Goal: Task Accomplishment & Management: Use online tool/utility

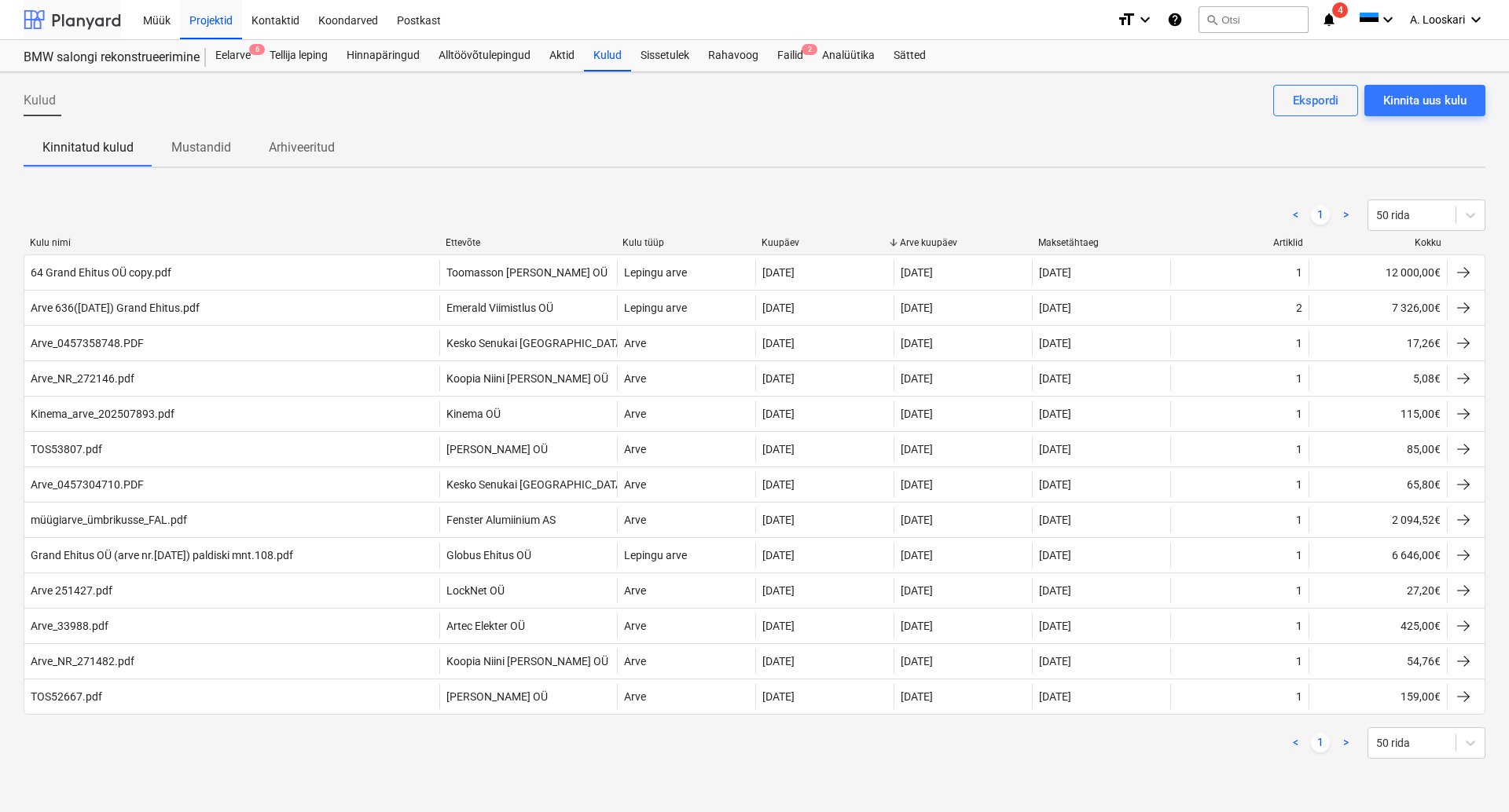
click at [73, 14] on div at bounding box center [72, 19] width 98 height 39
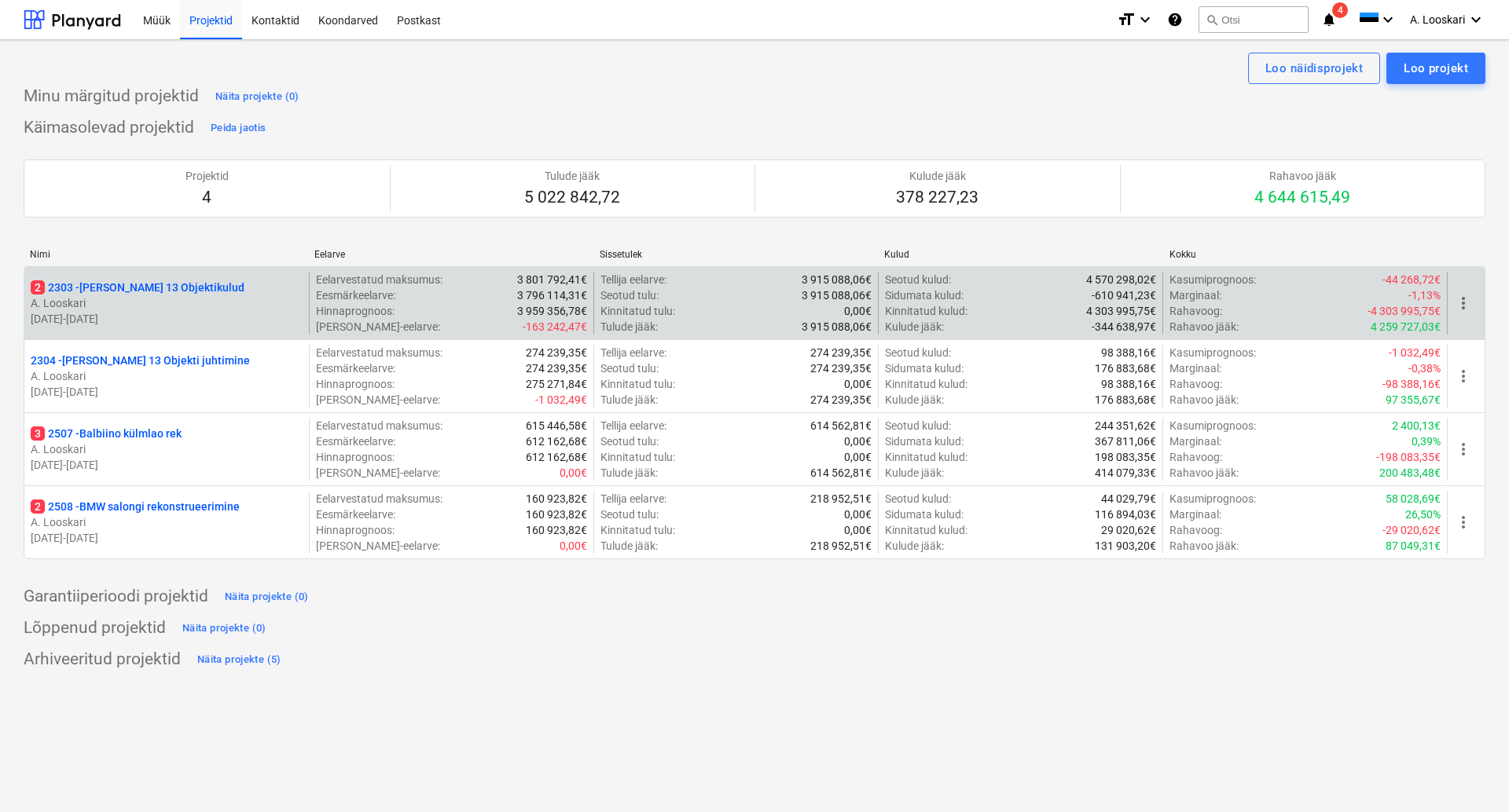
click at [156, 285] on p "2 2303 - Luise 13 Objektikulud" at bounding box center [137, 287] width 214 height 16
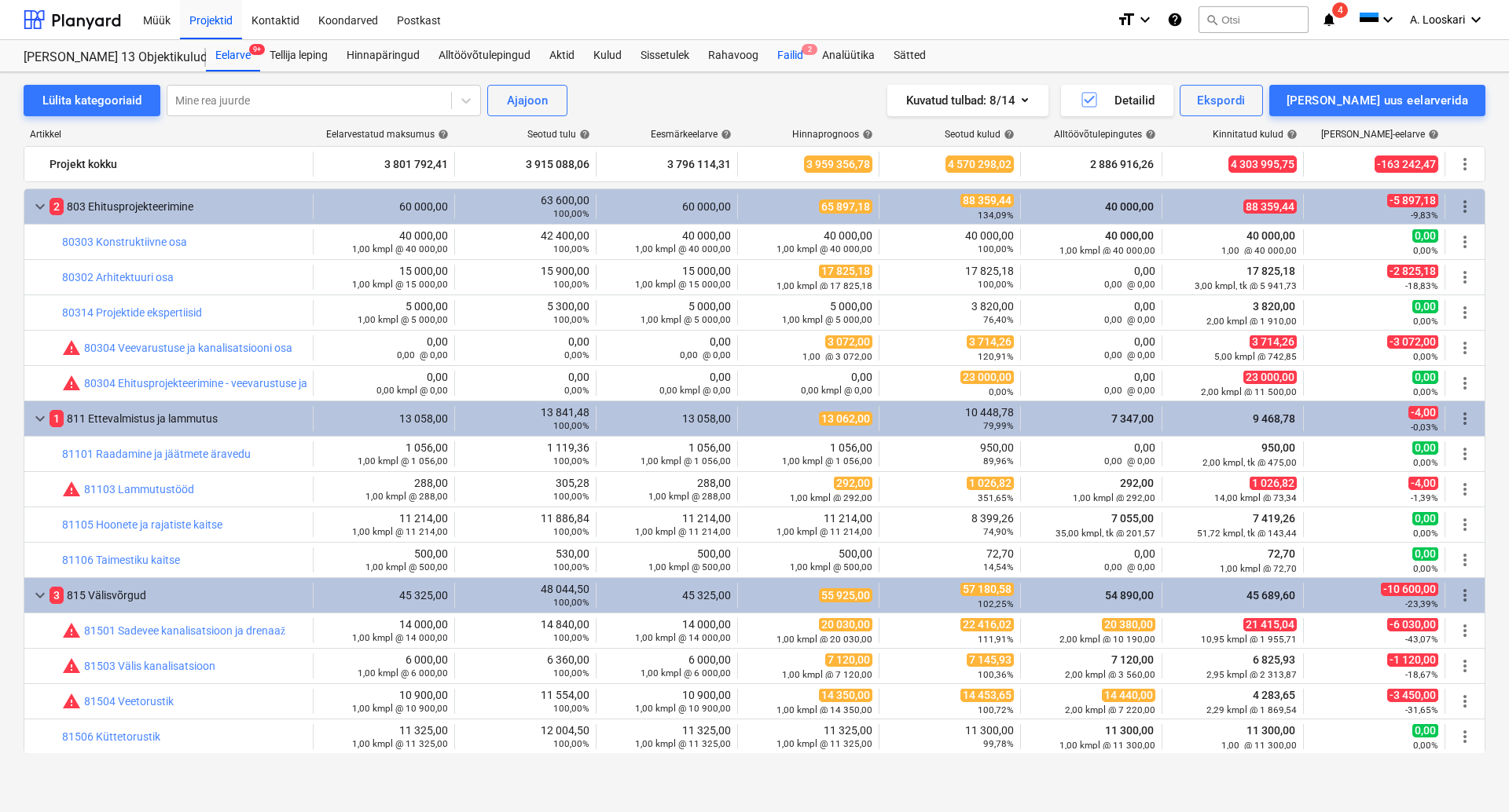
click at [795, 54] on div "Failid 2" at bounding box center [790, 55] width 45 height 31
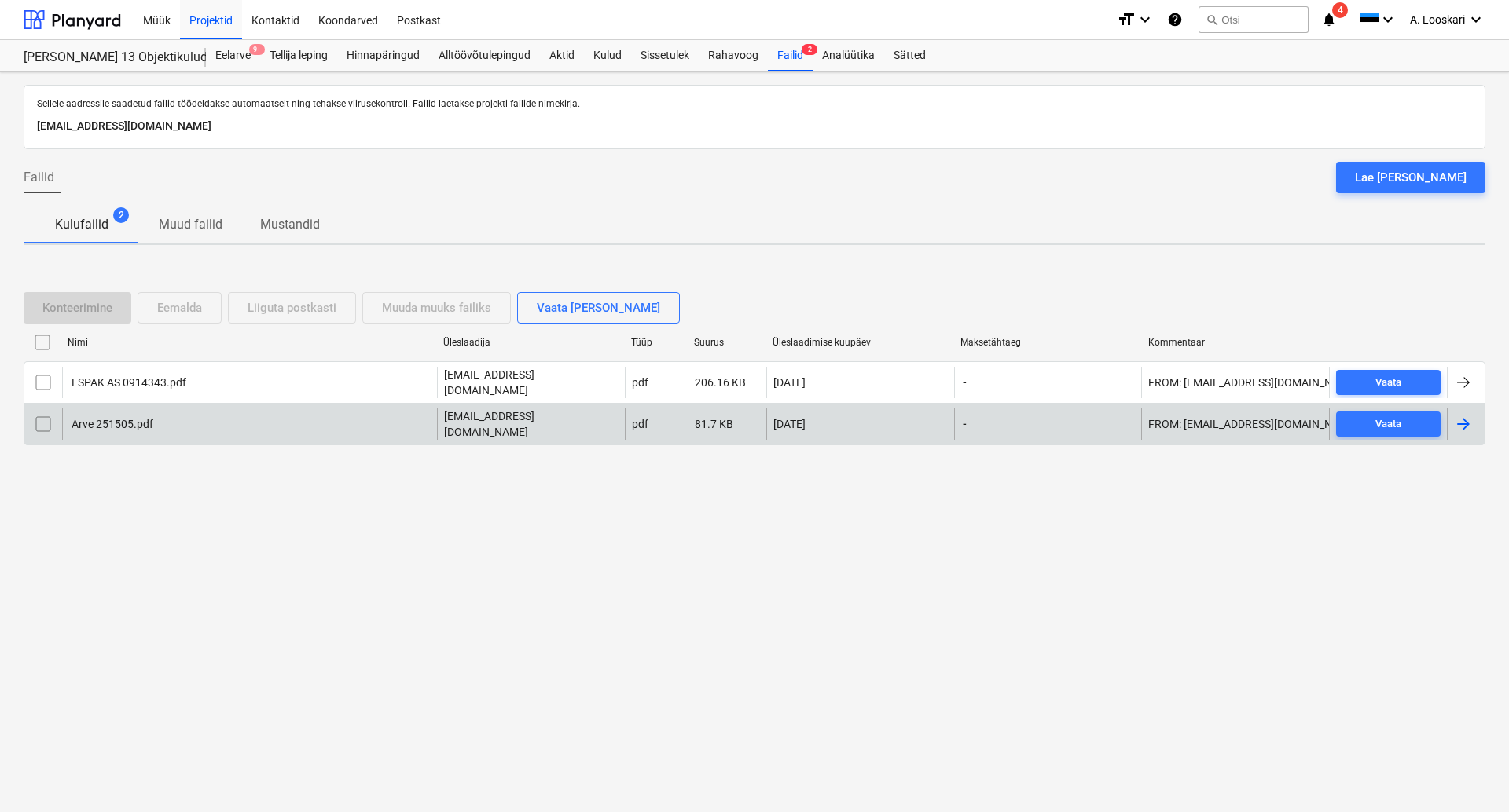
click at [135, 421] on div "Arve 251505.pdf" at bounding box center [111, 424] width 84 height 13
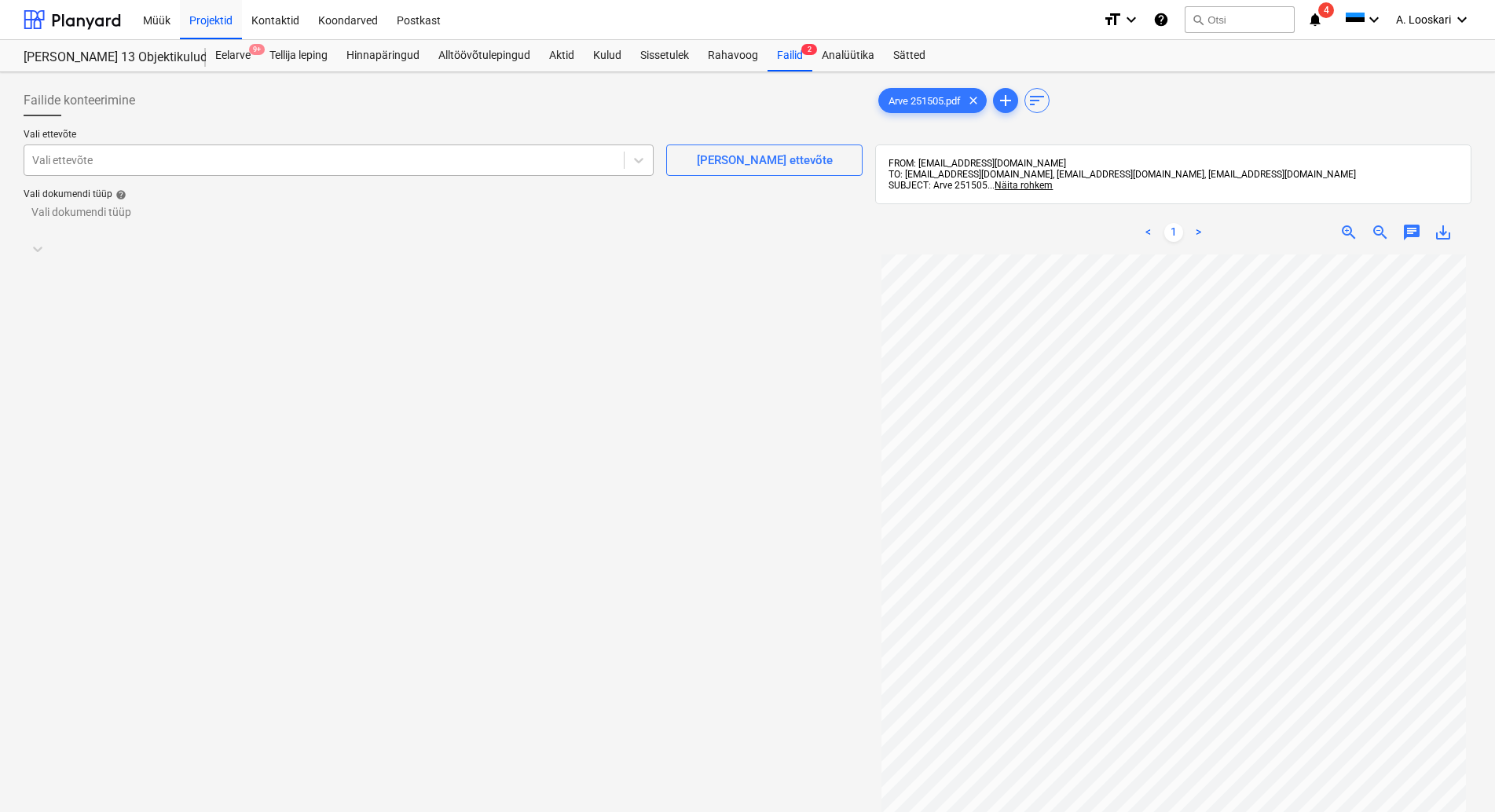
click at [180, 157] on div at bounding box center [324, 160] width 584 height 16
type input "loc"
click at [160, 811] on div "LockNet OÜ (11301)" at bounding box center [748, 818] width 1495 height 13
click at [169, 224] on div at bounding box center [428, 232] width 792 height 16
click at [176, 811] on div "Eraldi ostuarve või tšekk" at bounding box center [748, 818] width 1495 height 13
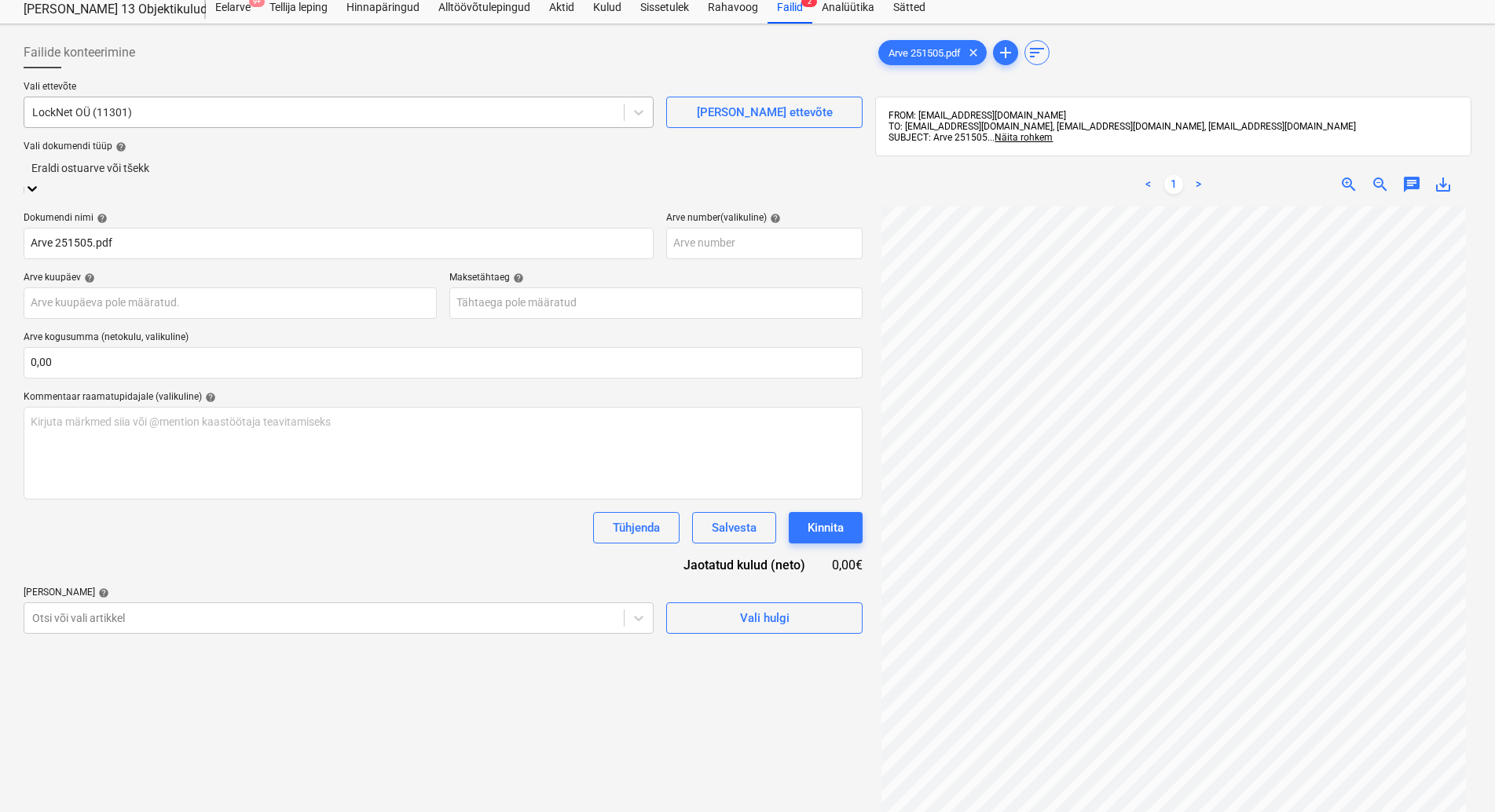
scroll to position [80, 0]
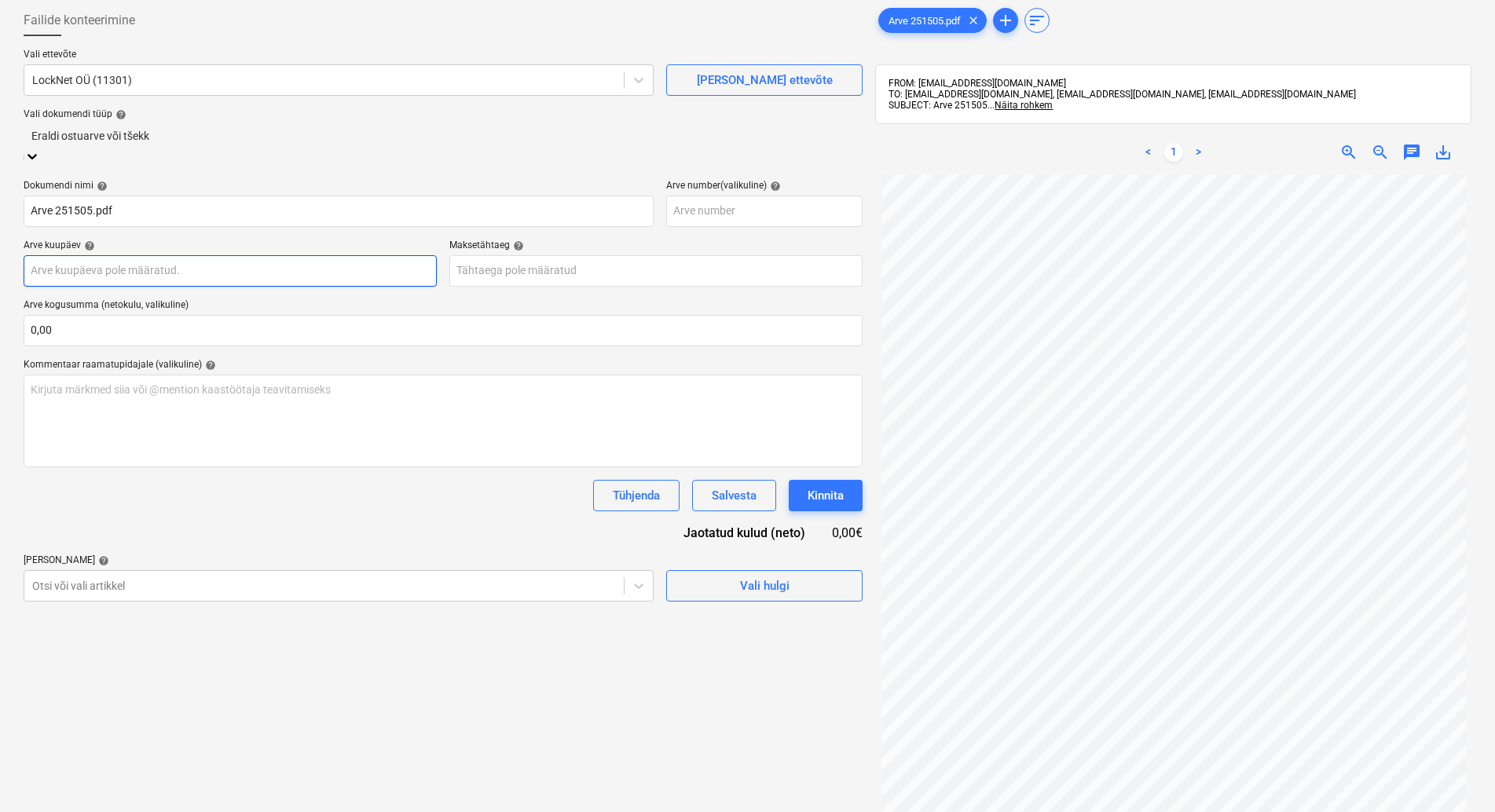
click at [134, 259] on input "text" at bounding box center [230, 271] width 414 height 31
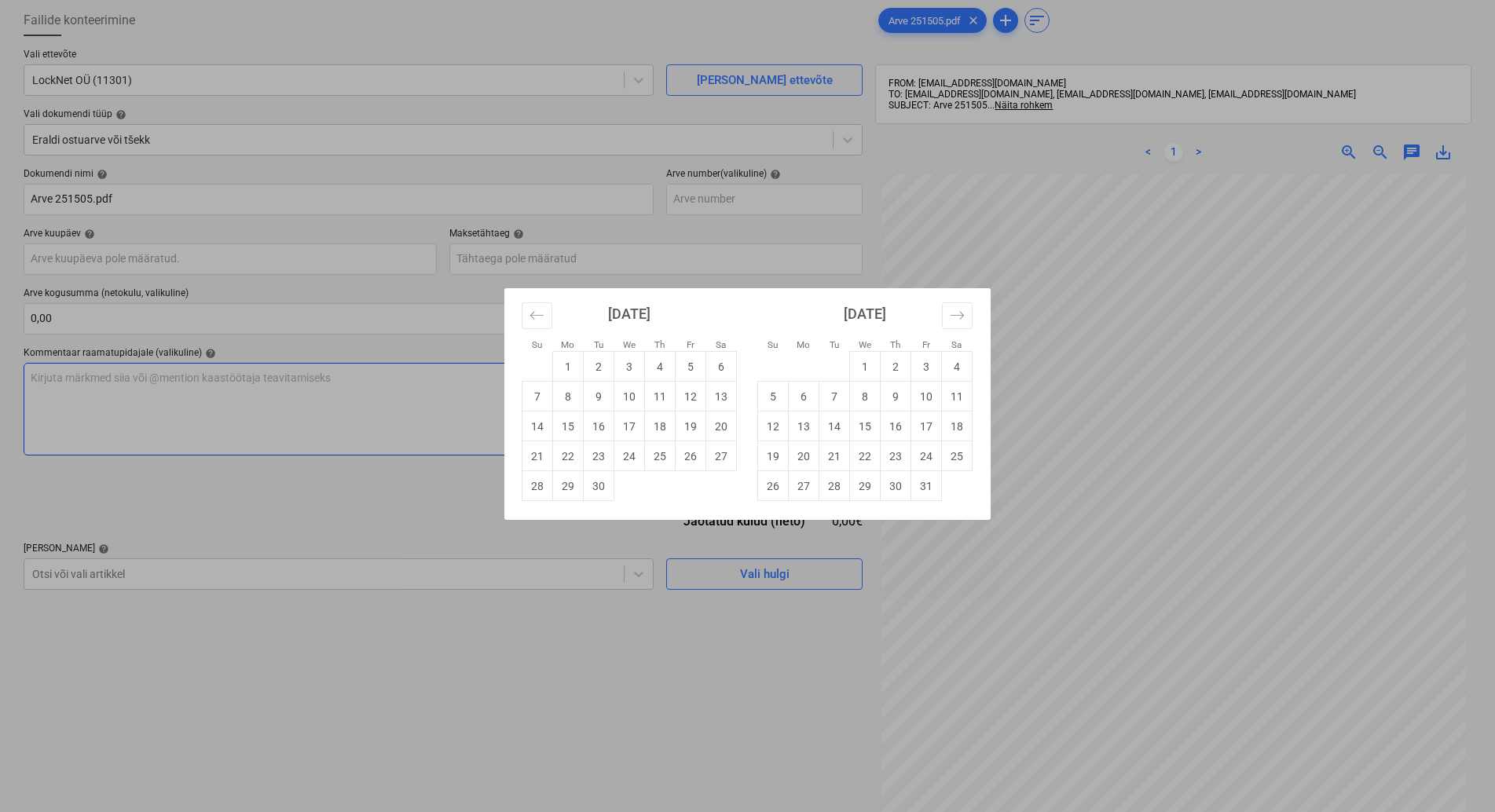
drag, startPoint x: 569, startPoint y: 451, endPoint x: 560, endPoint y: 442, distance: 12.7
click at [568, 451] on td "22" at bounding box center [568, 456] width 30 height 30
type input "[DATE]"
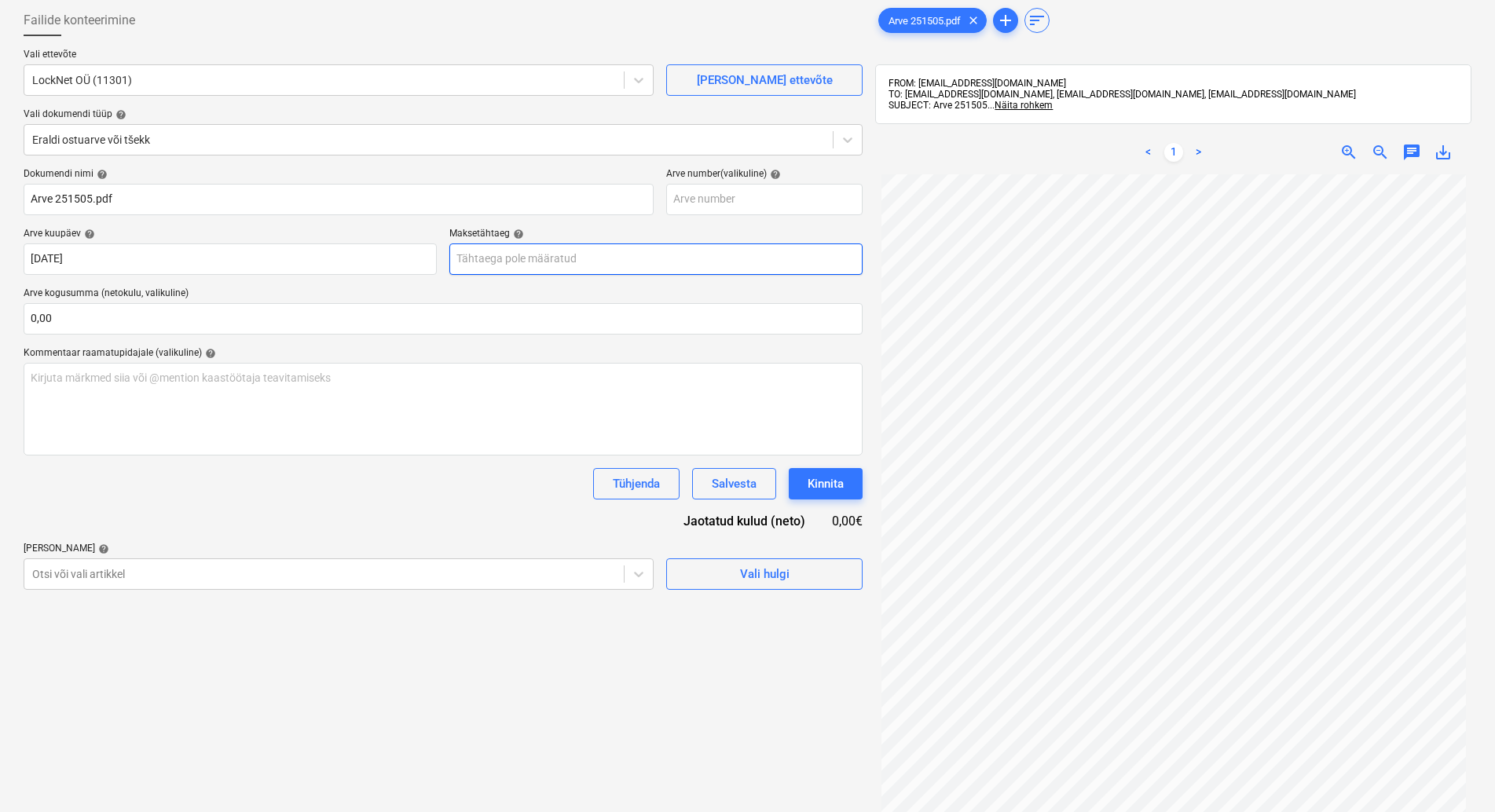
click at [543, 259] on input "text" at bounding box center [657, 259] width 414 height 31
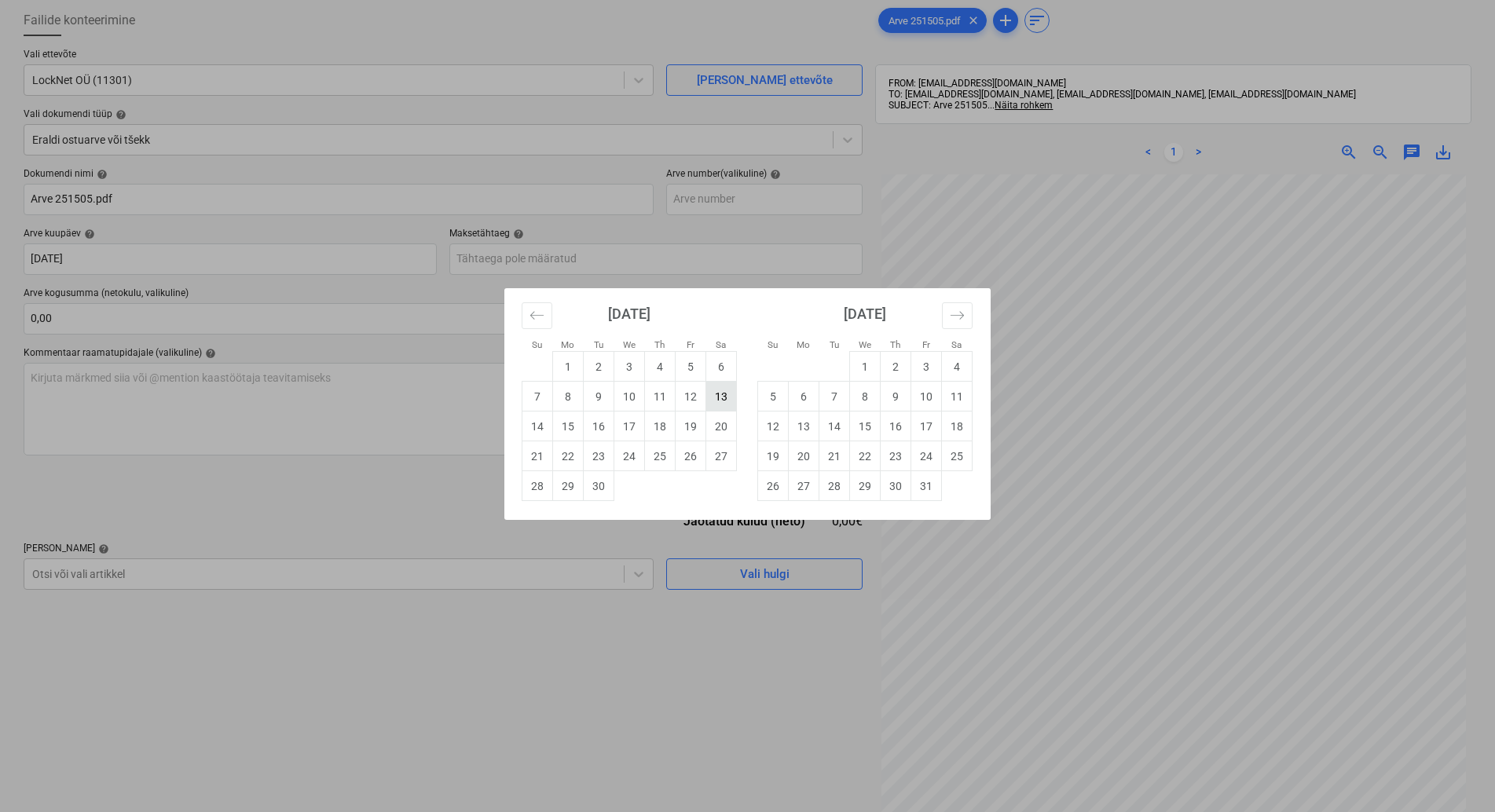
click at [723, 395] on td "13" at bounding box center [722, 396] width 30 height 30
type input "[DATE]"
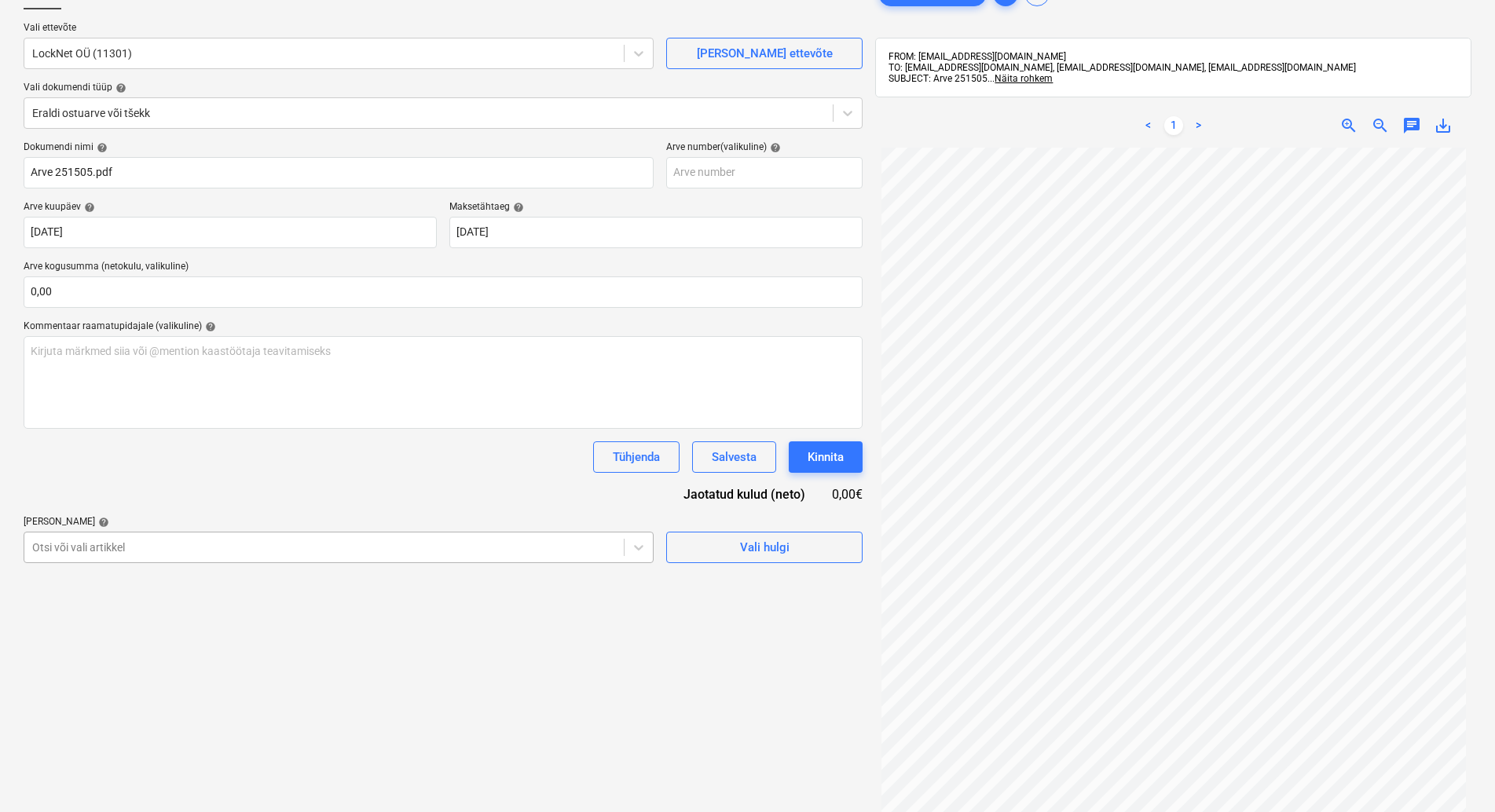
click at [143, 578] on body "Müük Projektid Kontaktid Koondarved Postkast format_size keyboard_arrow_down he…" at bounding box center [748, 298] width 1495 height 812
type input "kütte"
click at [202, 715] on div "-- 87201 Küttetorustikud ja küttekehad" at bounding box center [748, 721] width 1495 height 13
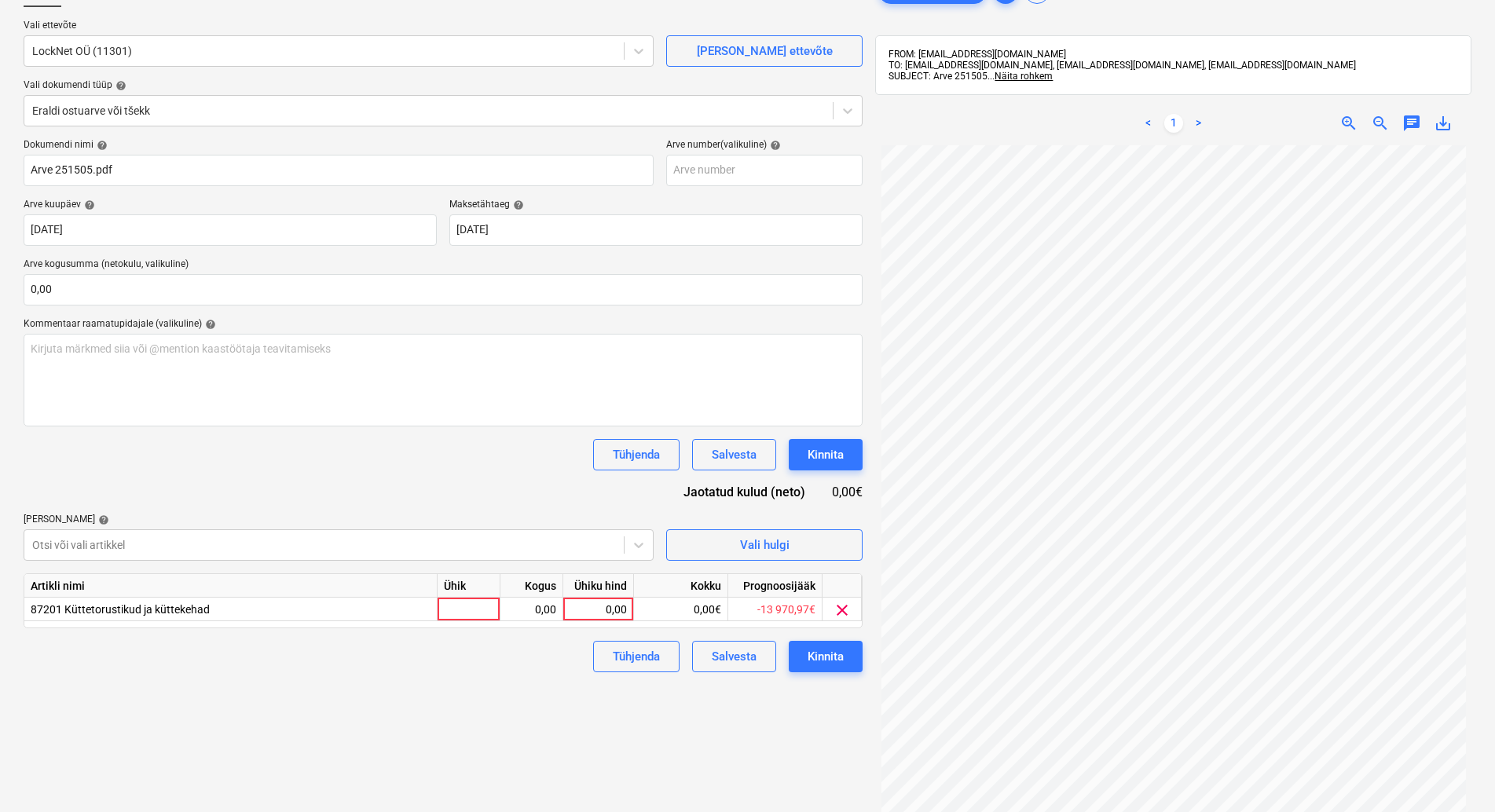
click at [195, 492] on div "Dokumendi nimi help Arve 251505.pdf Arve number (valikuline) help [PERSON_NAME]…" at bounding box center [443, 406] width 839 height 534
click at [452, 607] on div at bounding box center [469, 609] width 63 height 23
type input "kmpl"
click at [524, 608] on div "0,00" at bounding box center [531, 609] width 49 height 23
type input "1"
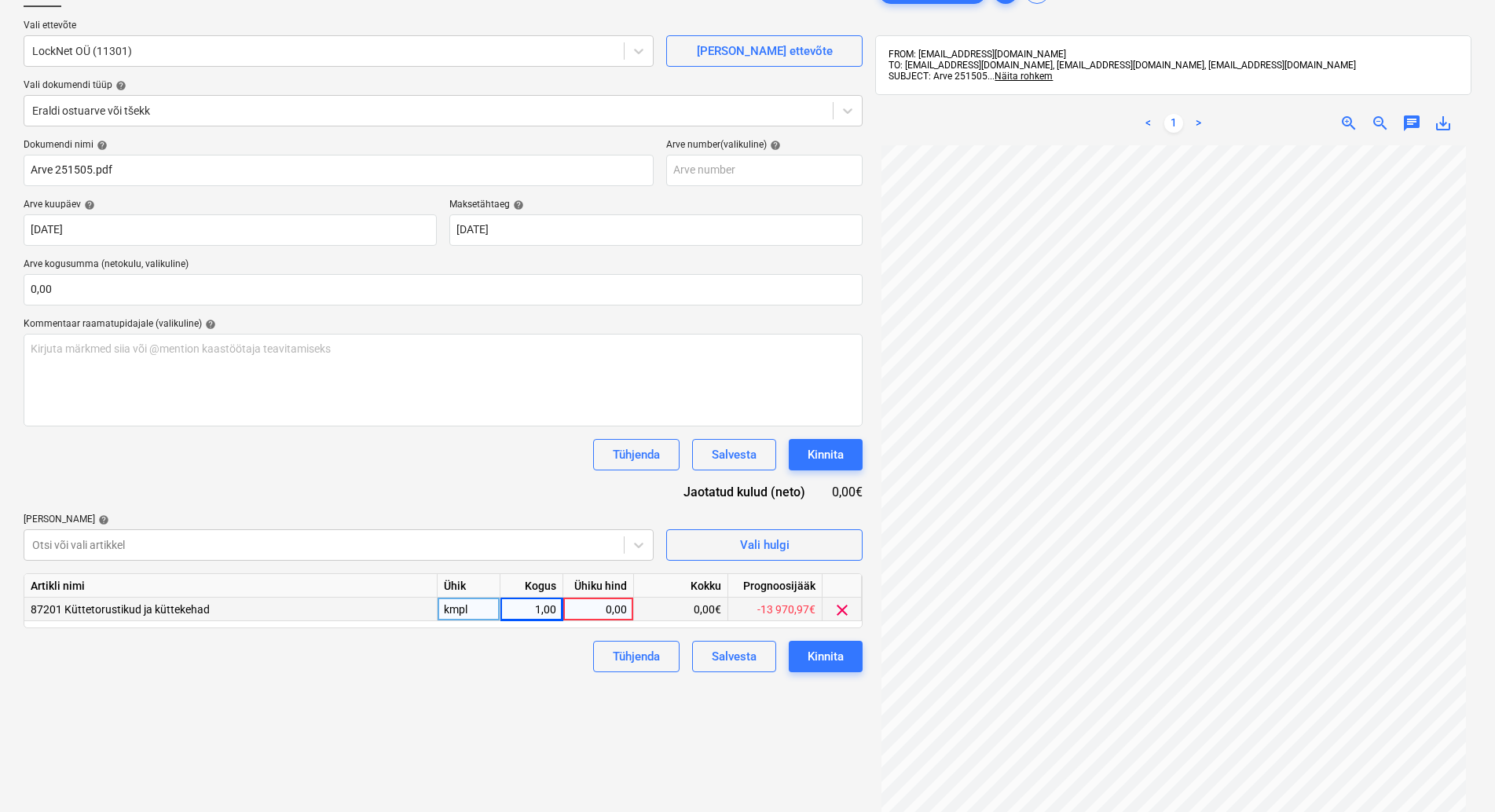
click at [600, 609] on div "0,00" at bounding box center [598, 609] width 57 height 23
type input "48"
click at [456, 713] on div "Failide konteerimine Vali ettevõte LockNet OÜ (11301) [PERSON_NAME] uus ettevõt…" at bounding box center [443, 444] width 852 height 950
click at [817, 659] on div "Kinnita" at bounding box center [826, 656] width 36 height 21
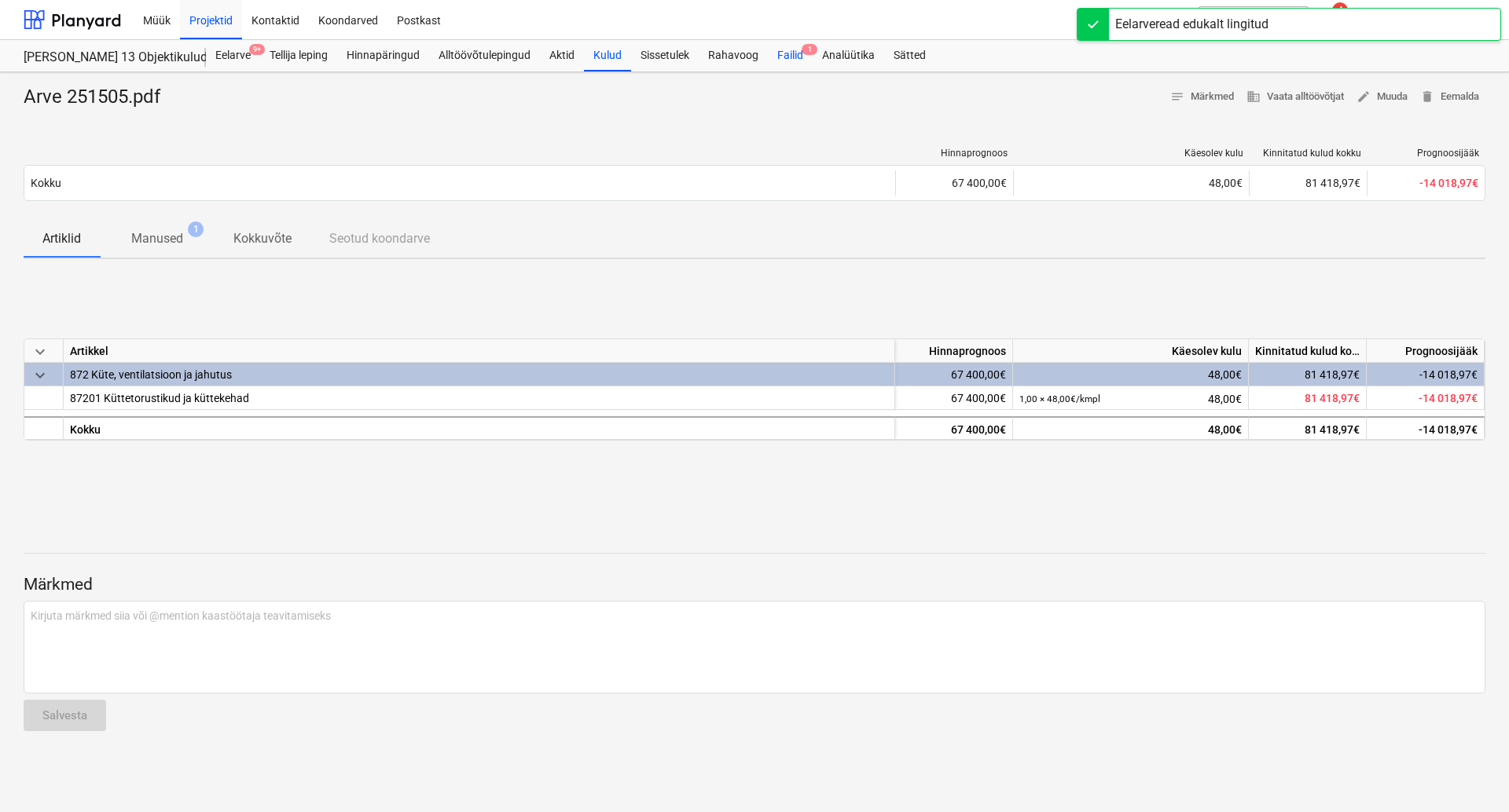
click at [788, 53] on div "Failid 1" at bounding box center [790, 55] width 45 height 31
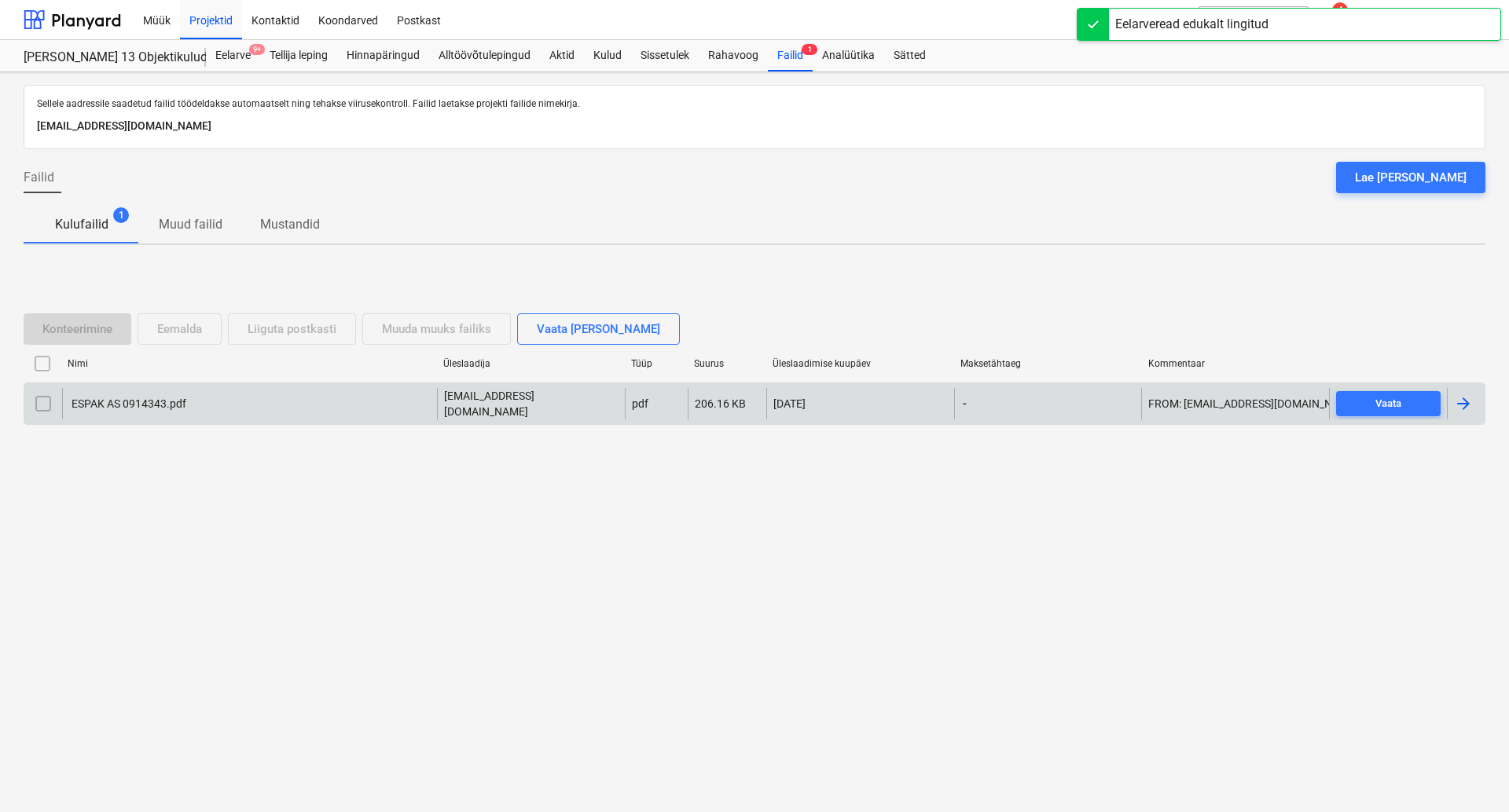
click at [134, 398] on div "ESPAK AS 0914343.pdf" at bounding box center [127, 404] width 117 height 13
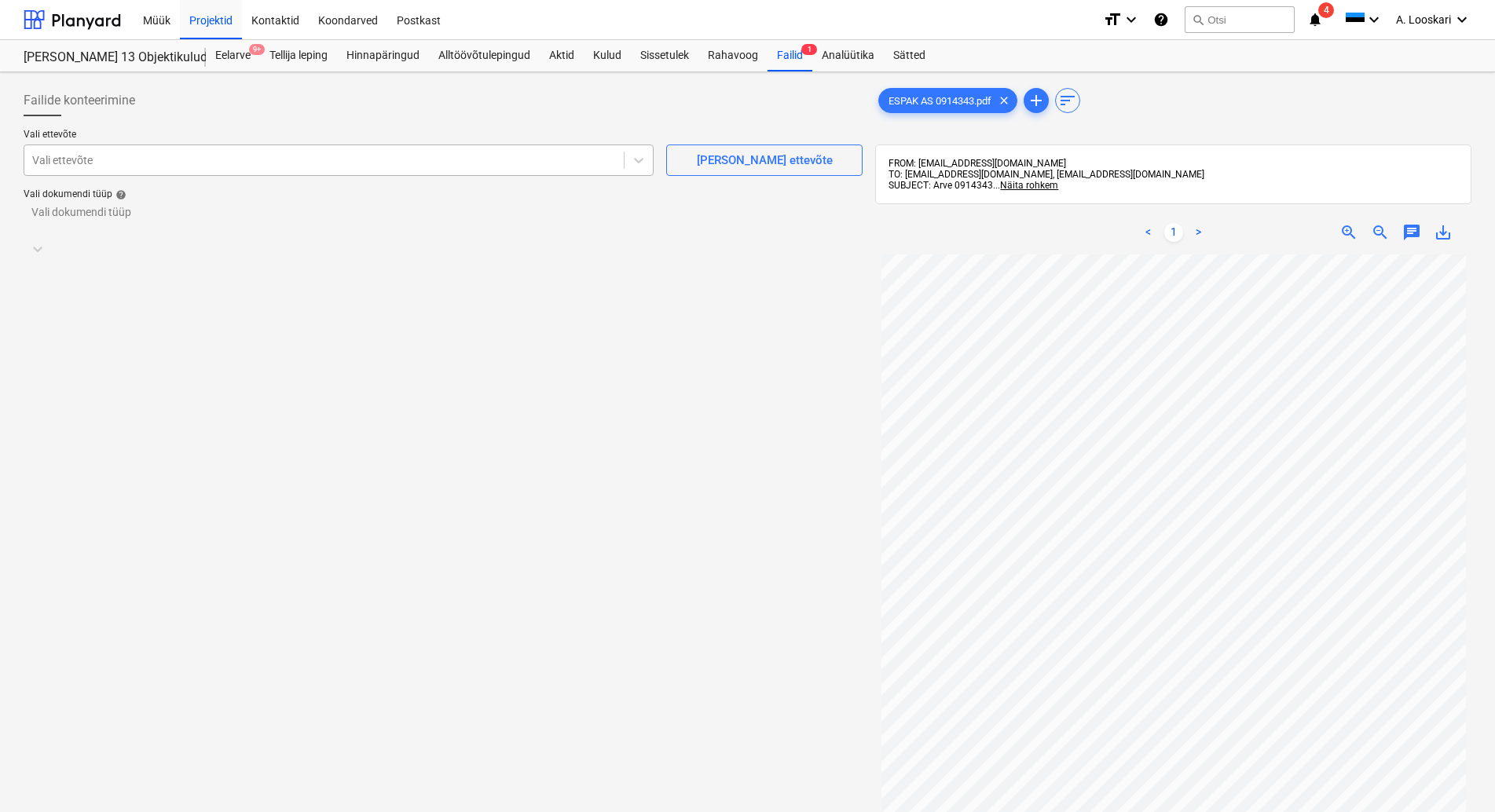
click at [226, 154] on div at bounding box center [324, 160] width 584 height 16
type input "espak"
click at [253, 228] on div "Vali dokumendi tüüp" at bounding box center [443, 216] width 839 height 24
click at [248, 811] on div "Eraldi ostuarve või tšekk" at bounding box center [748, 818] width 1495 height 13
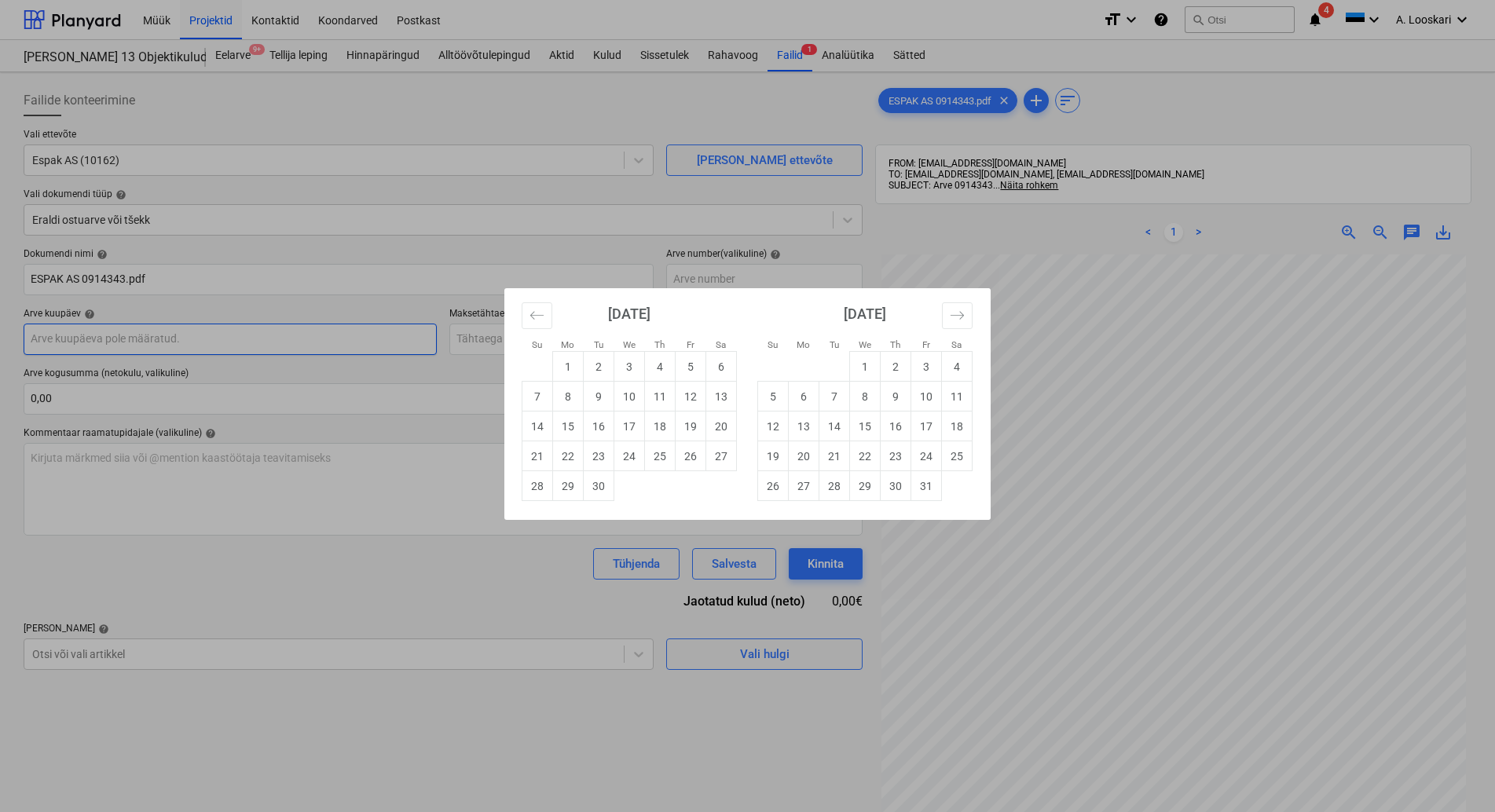
click at [226, 331] on input "text" at bounding box center [230, 339] width 414 height 31
click at [599, 452] on td "23" at bounding box center [599, 456] width 30 height 30
type input "[DATE]"
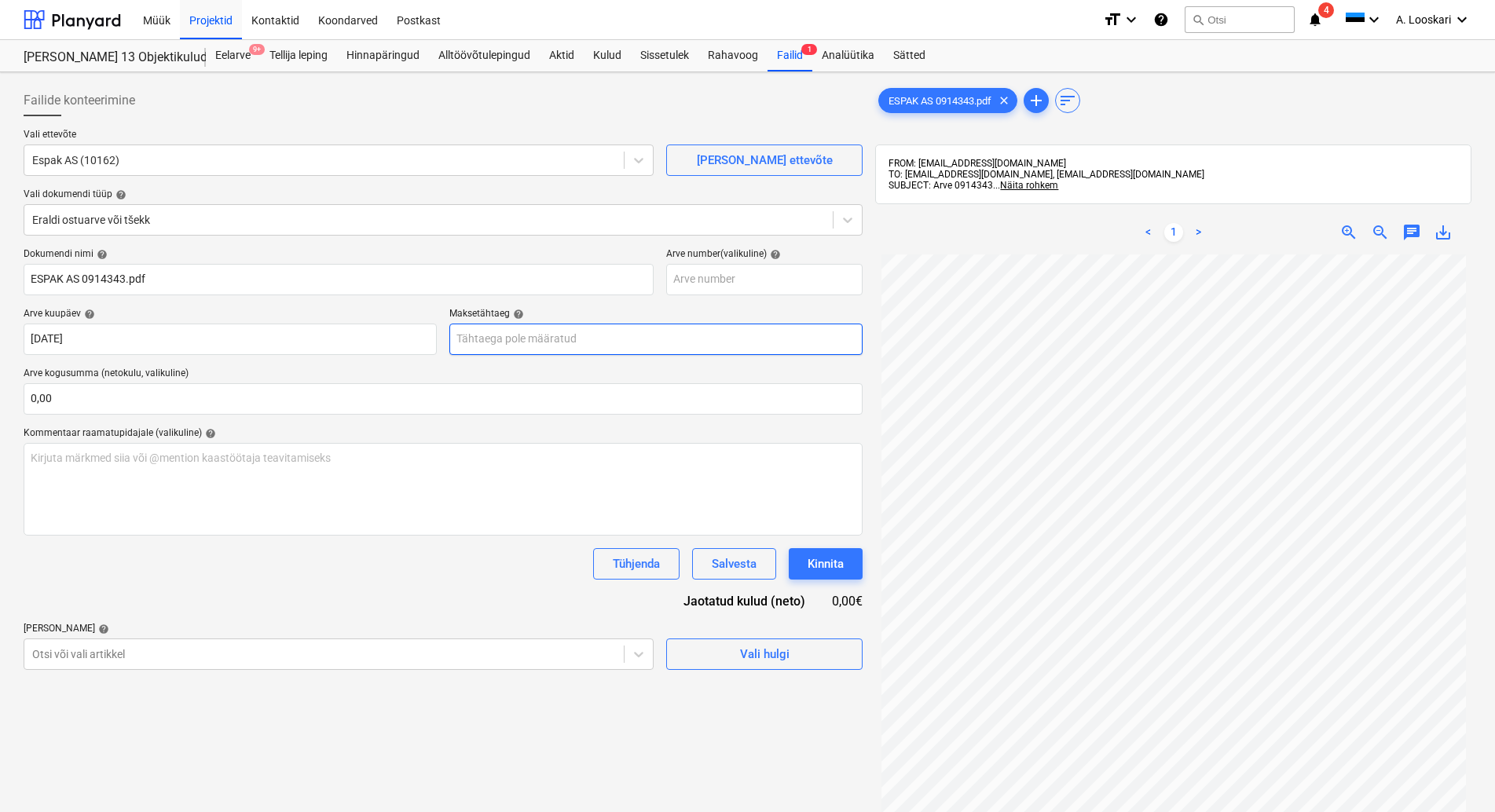
click at [569, 342] on input "text" at bounding box center [657, 339] width 414 height 31
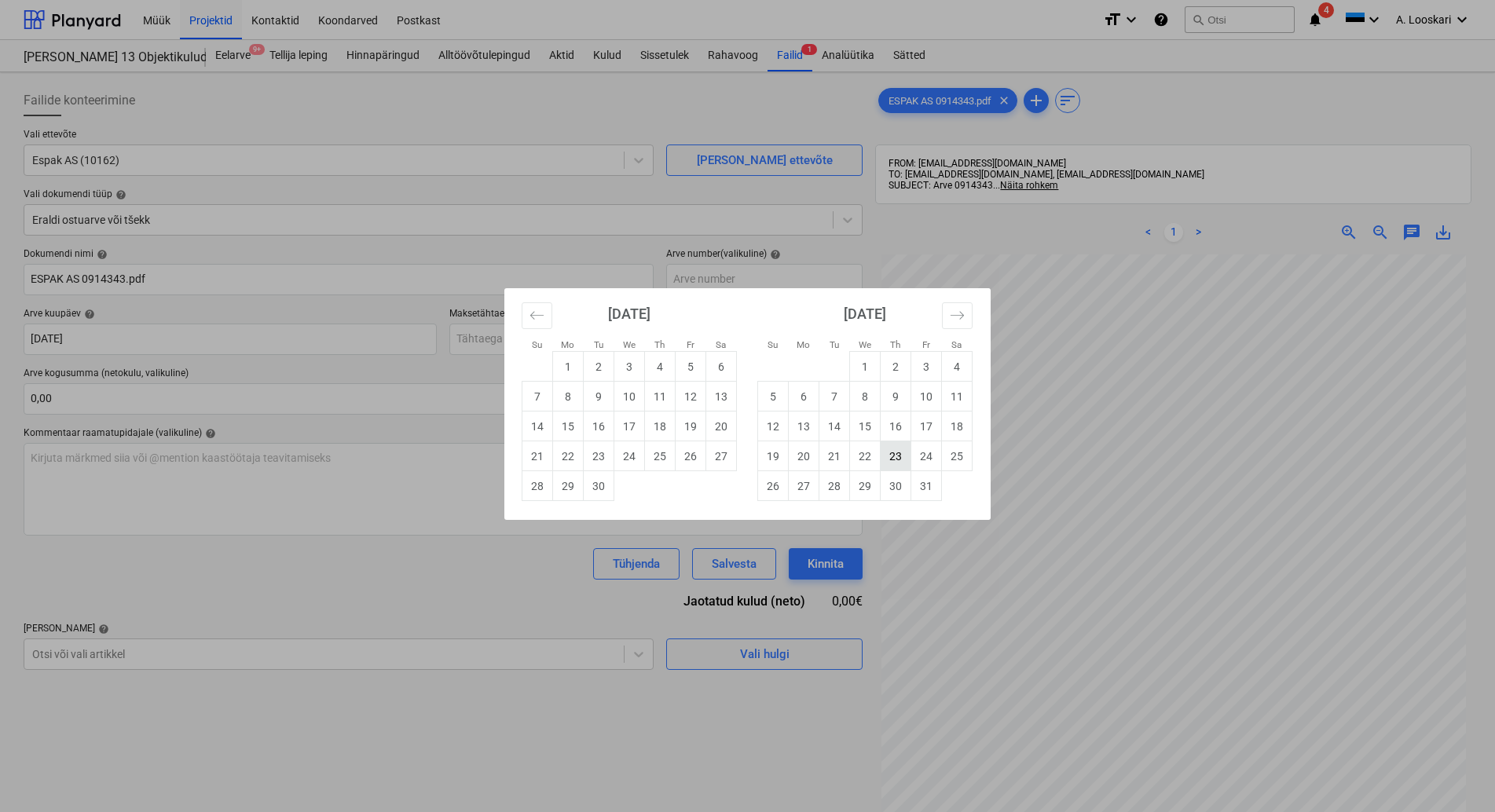
click at [897, 455] on td "23" at bounding box center [895, 456] width 30 height 30
type input "[DATE]"
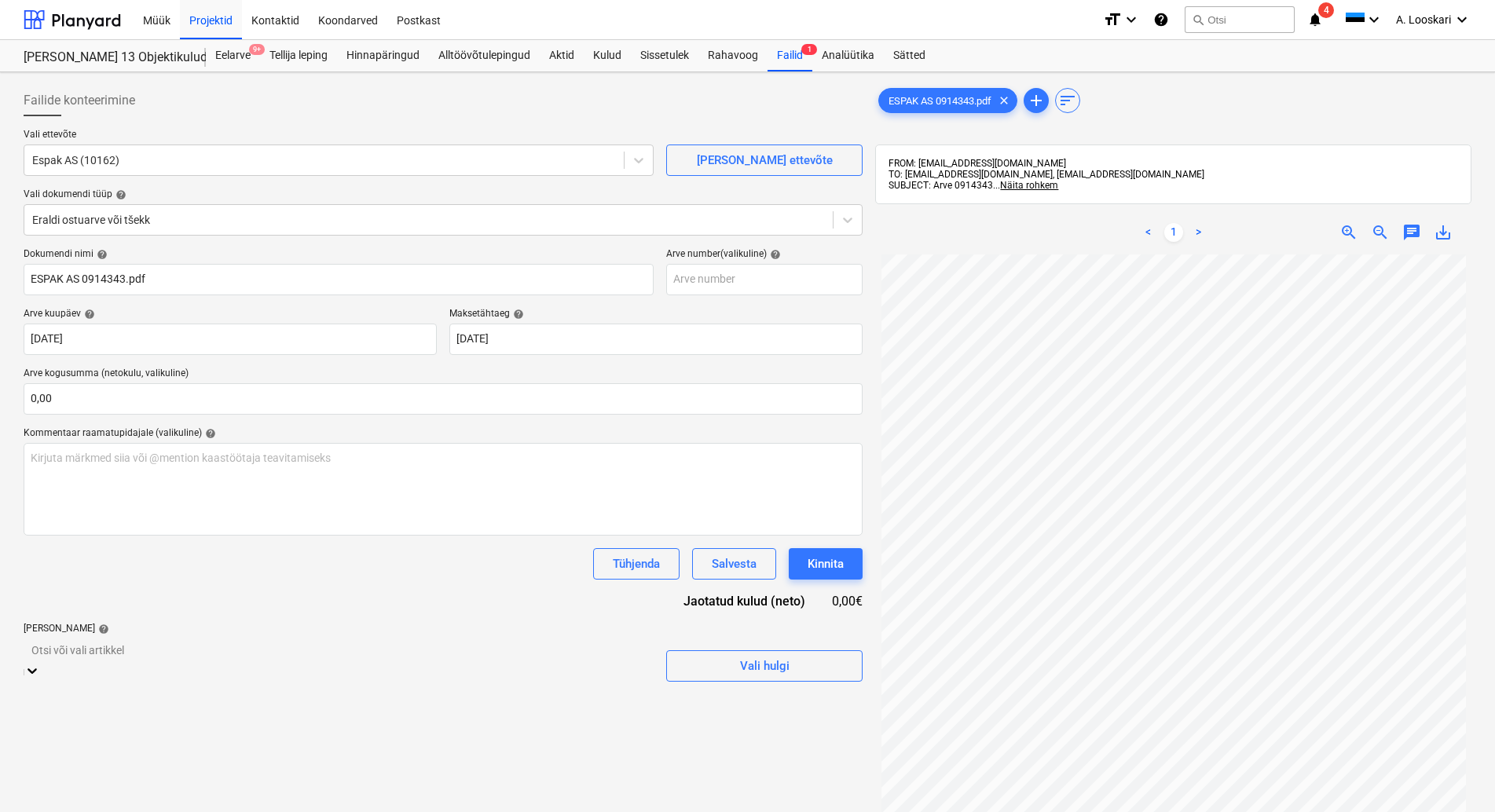
scroll to position [109, 0]
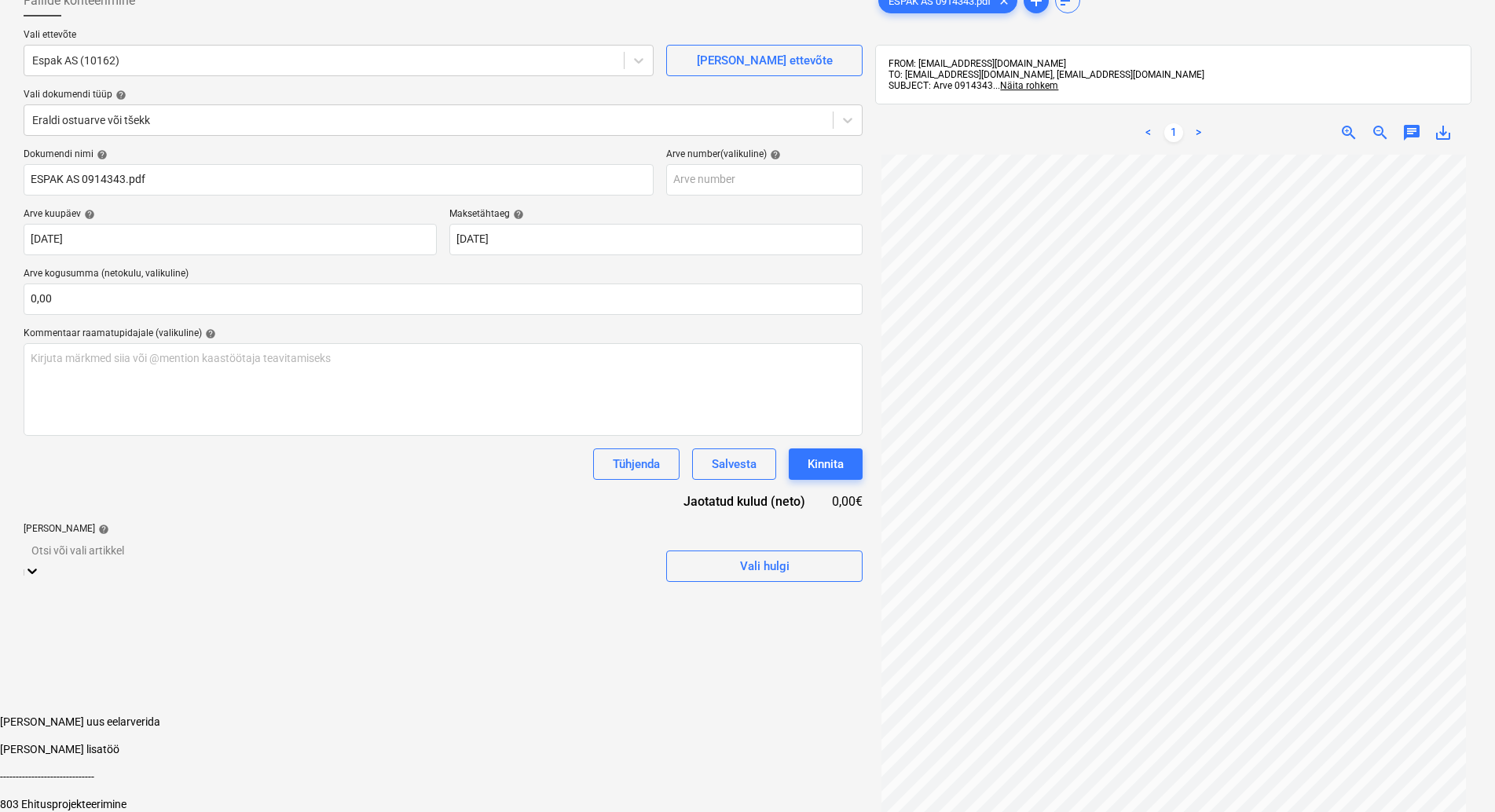
click at [176, 651] on body "Müük Projektid Kontaktid Koondarved Postkast format_size keyboard_arrow_down he…" at bounding box center [748, 373] width 1495 height 945
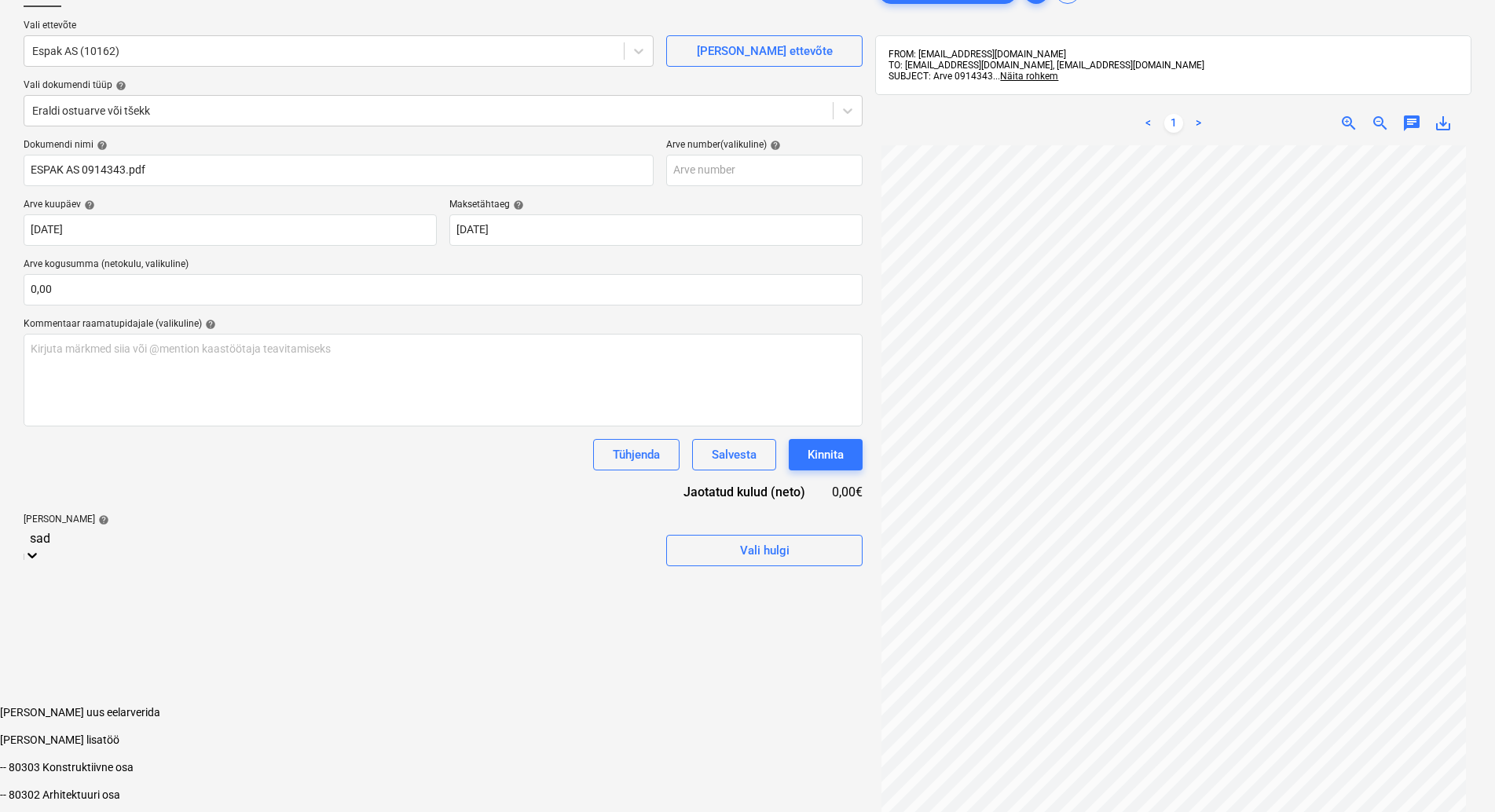
type input "sade"
click at [252, 703] on div "-- 81501 Sadevee kanalisatsioon ja drenaaž" at bounding box center [748, 709] width 1495 height 13
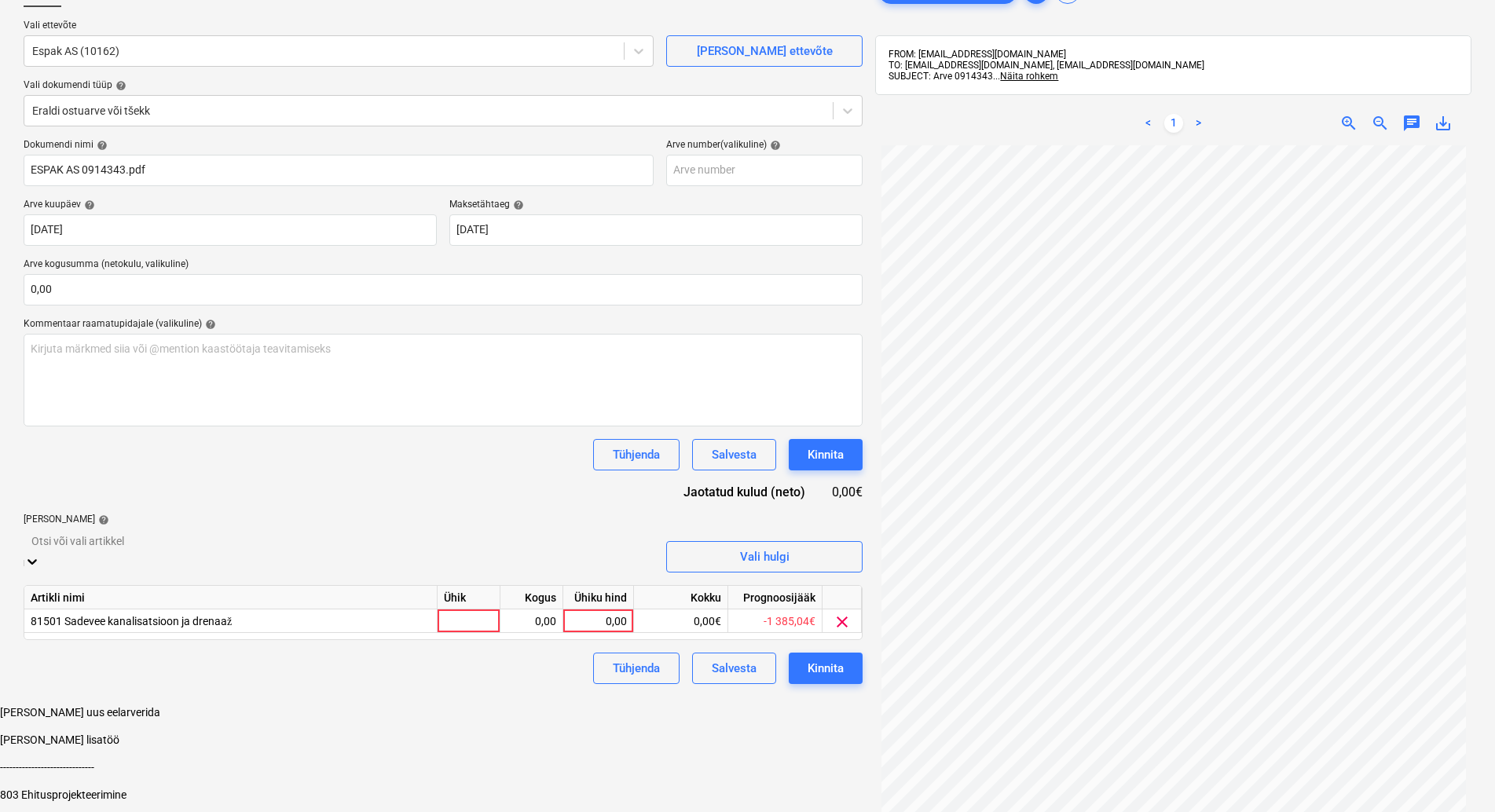
click at [246, 444] on div "Dokumendi nimi help ESPAK AS 0914343.pdf Arve number (valikuline) help [PERSON_…" at bounding box center [443, 412] width 839 height 545
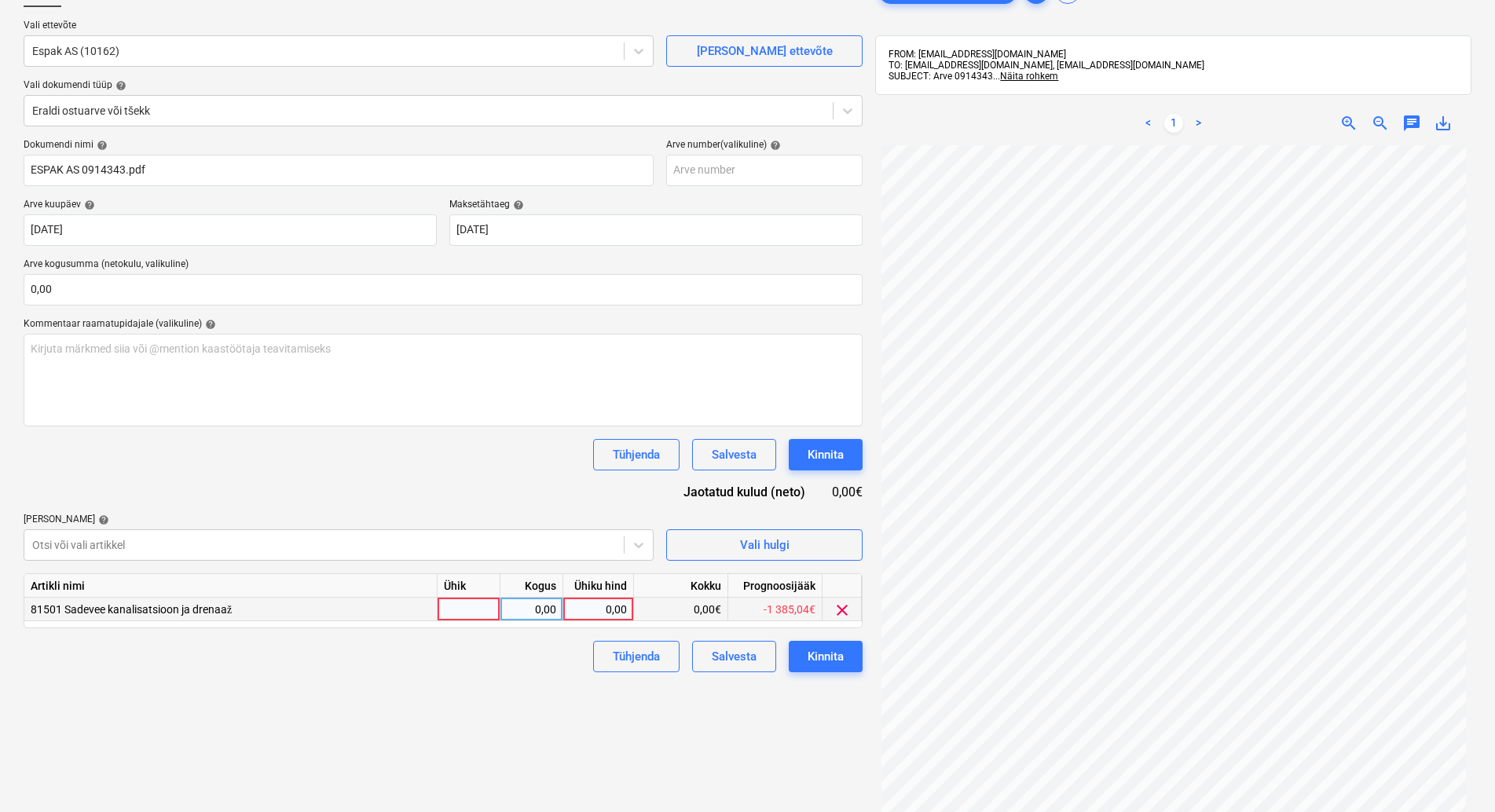
click at [478, 606] on div at bounding box center [469, 609] width 63 height 23
type input "kmpl"
click at [530, 611] on div "0,00" at bounding box center [531, 609] width 49 height 23
type input "1"
click at [581, 613] on div "0,00" at bounding box center [598, 609] width 57 height 23
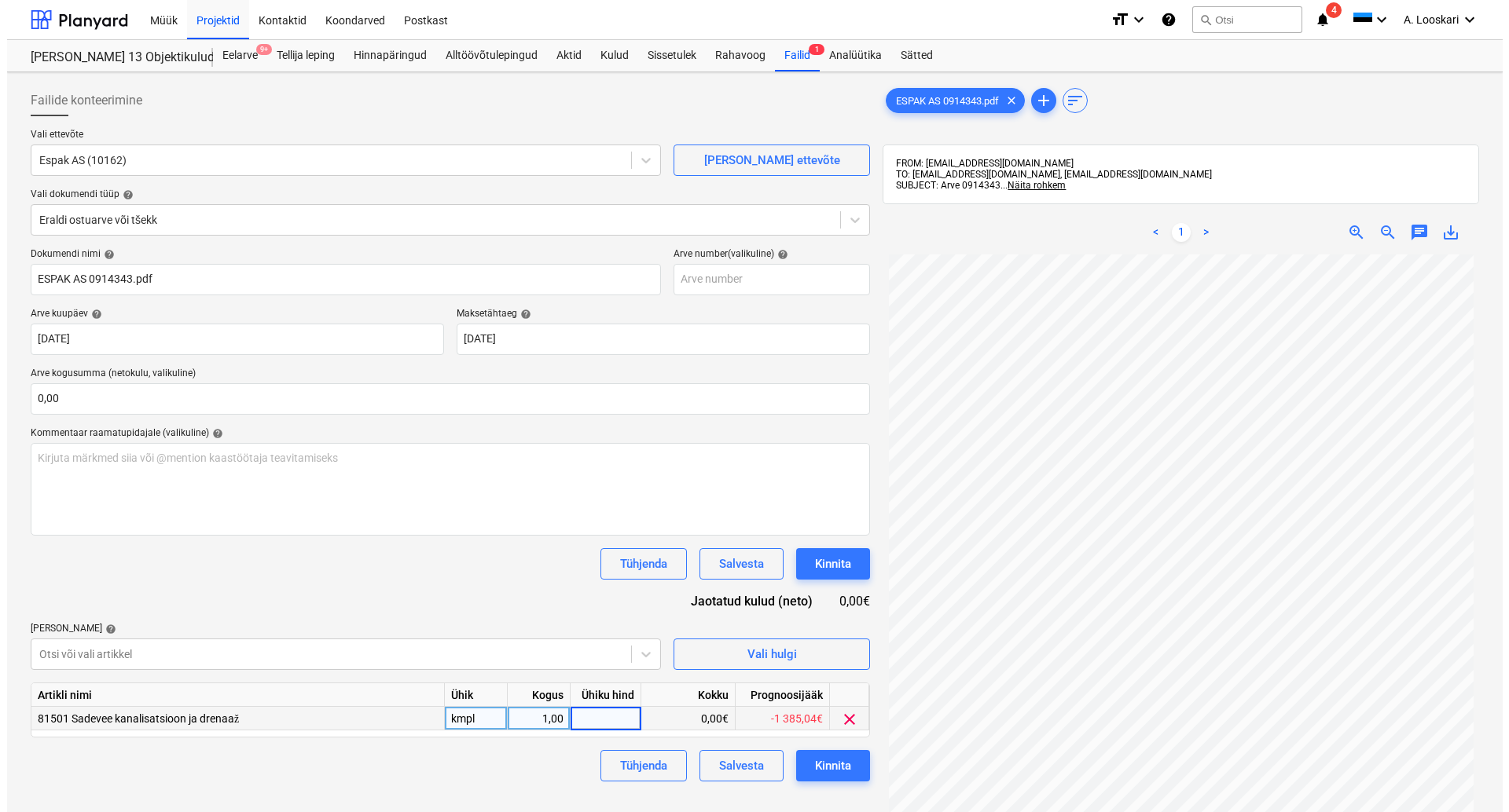
scroll to position [75, 0]
type input "60,90"
click at [514, 776] on div "Tühjenda Salvesta Kinnita" at bounding box center [443, 765] width 839 height 31
click at [836, 761] on div "Kinnita" at bounding box center [826, 766] width 36 height 21
